Goal: Transaction & Acquisition: Obtain resource

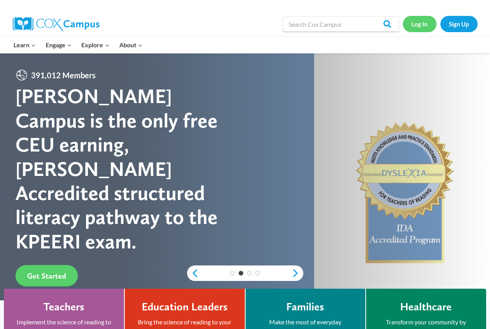
click at [420, 23] on link "Log In" at bounding box center [420, 24] width 34 height 16
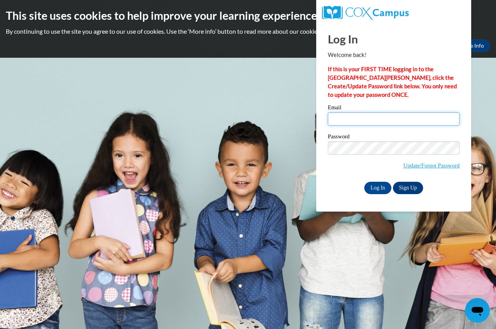
click at [331, 119] on input "Email" at bounding box center [394, 118] width 132 height 13
type input "sanaa1serenty2@gmail.com"
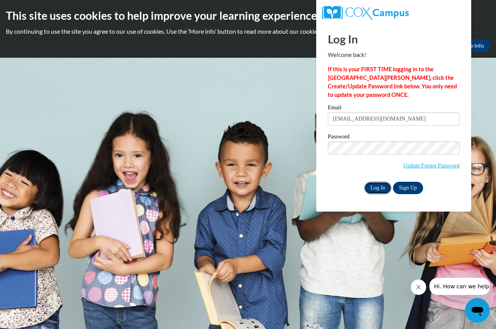
click at [374, 187] on input "Log In" at bounding box center [377, 188] width 27 height 12
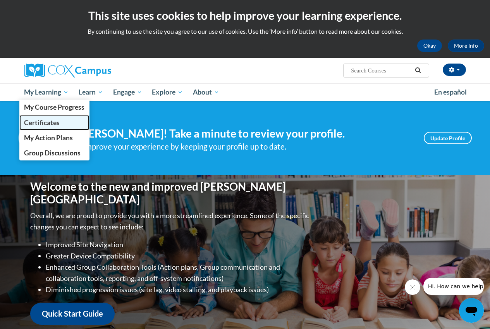
click at [40, 119] on span "Certificates" at bounding box center [42, 123] width 36 height 8
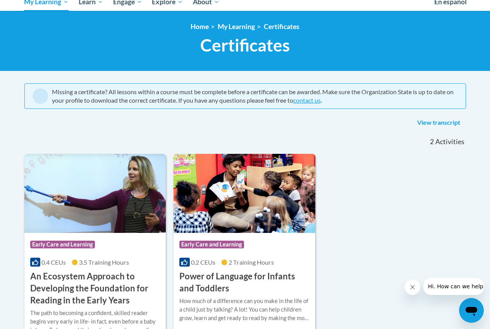
scroll to position [91, 0]
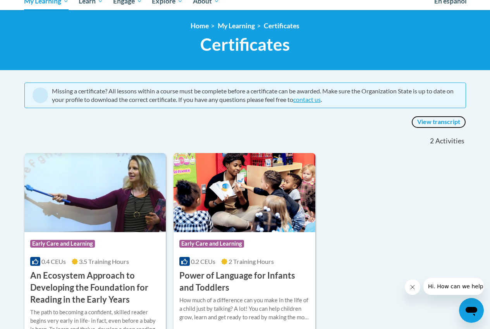
click at [437, 119] on link "View transcript" at bounding box center [439, 122] width 55 height 12
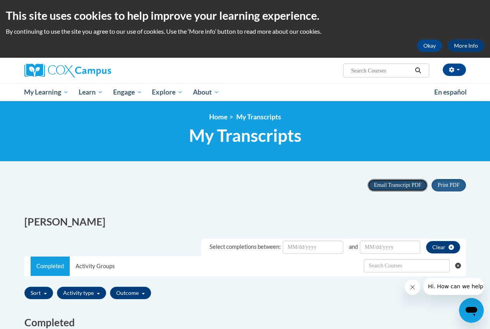
click at [392, 184] on span "Email Transcript PDF" at bounding box center [398, 185] width 48 height 6
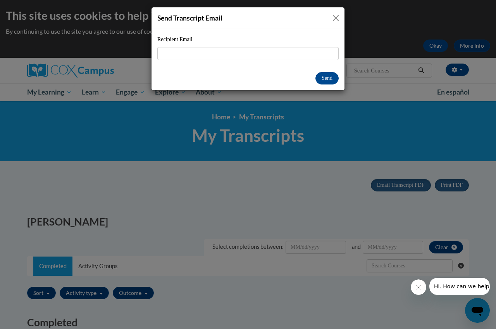
click at [337, 15] on button "Close" at bounding box center [336, 18] width 10 height 10
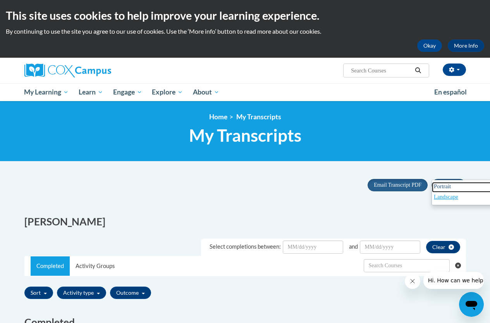
click at [441, 183] on span "Portrait" at bounding box center [442, 186] width 17 height 6
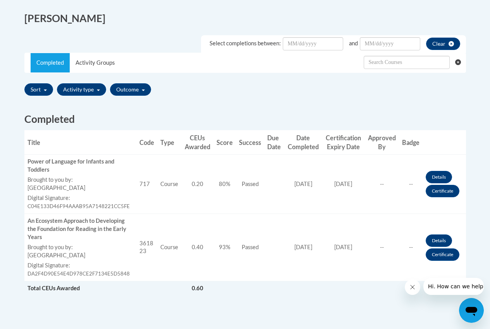
scroll to position [233, 0]
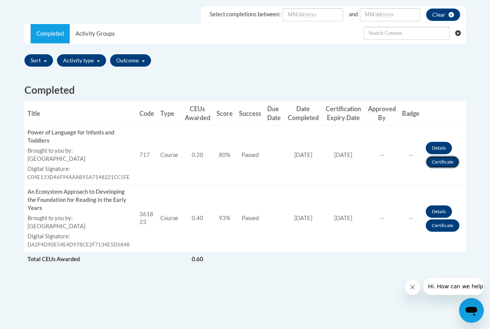
click at [444, 162] on link "Certificate" at bounding box center [443, 162] width 34 height 12
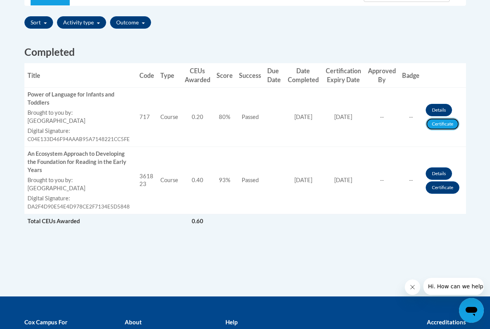
scroll to position [194, 0]
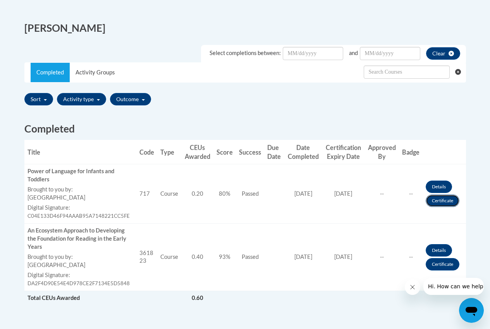
click at [433, 200] on link "Certificate" at bounding box center [443, 201] width 34 height 12
